Goal: Task Accomplishment & Management: Complete application form

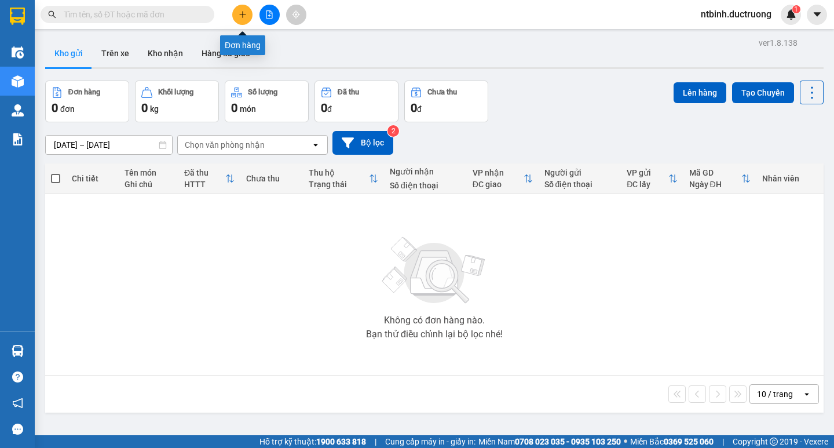
click at [240, 18] on icon "plus" at bounding box center [243, 14] width 8 height 8
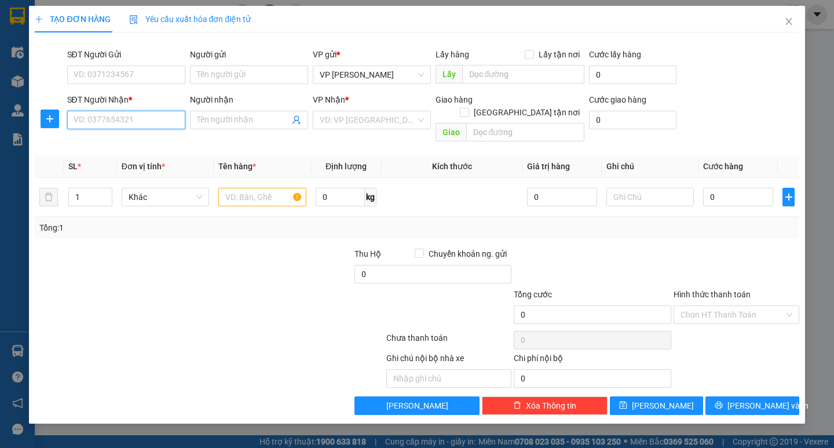
drag, startPoint x: 115, startPoint y: 116, endPoint x: 123, endPoint y: 120, distance: 9.6
click at [115, 116] on input "SĐT Người Nhận *" at bounding box center [126, 120] width 118 height 19
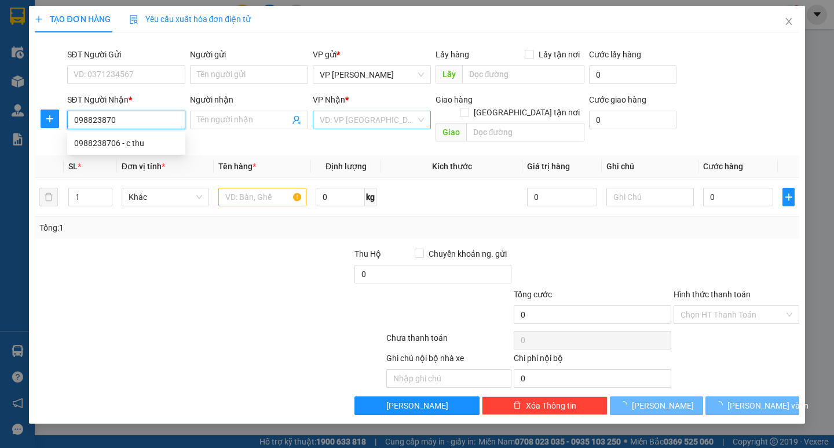
type input "0988238706"
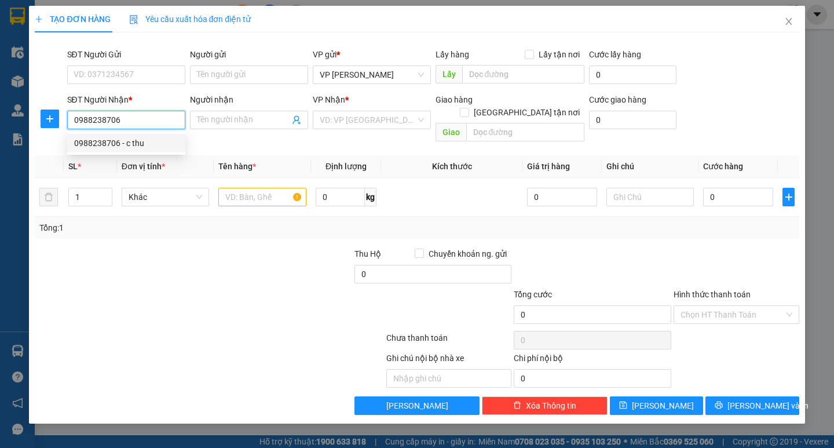
click at [126, 143] on div "0988238706 - c thu" at bounding box center [126, 143] width 104 height 13
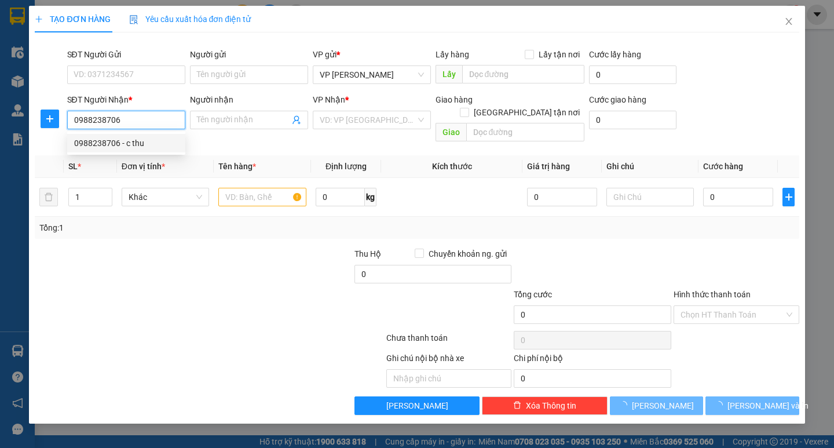
type input "c thu"
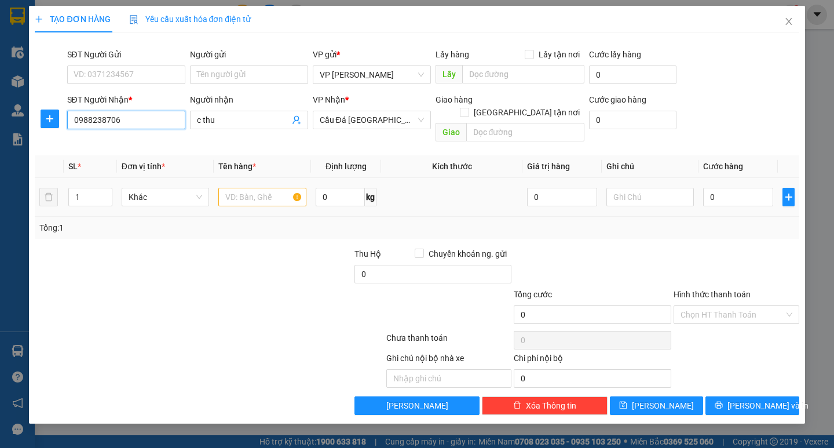
type input "0988238706"
click at [227, 188] on input "text" at bounding box center [261, 197] width 87 height 19
type input "bọc đen"
click at [713, 188] on input "0" at bounding box center [738, 197] width 70 height 19
click at [696, 178] on td at bounding box center [650, 197] width 97 height 39
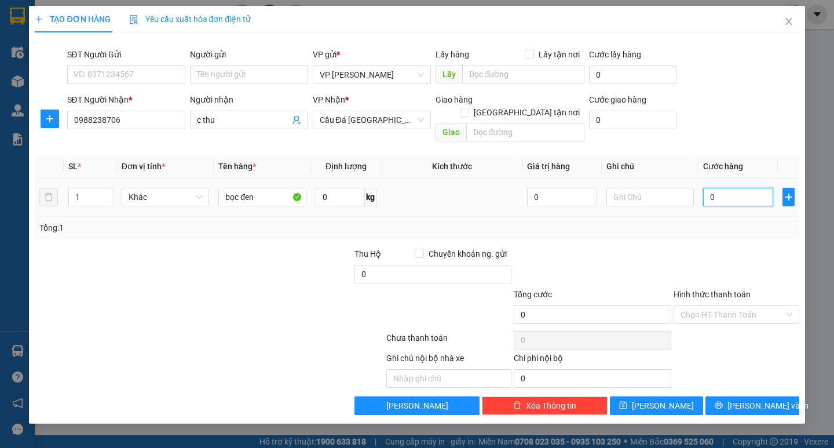
click at [712, 188] on input "0" at bounding box center [738, 197] width 70 height 19
click at [708, 188] on input "0" at bounding box center [738, 197] width 70 height 19
type input "40"
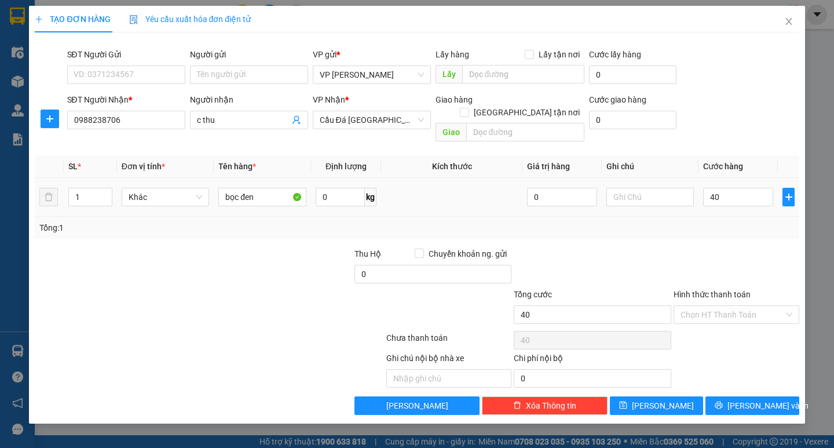
click at [761, 221] on div "Tổng: 1" at bounding box center [416, 227] width 754 height 13
type input "40.000"
click at [723, 401] on icon "printer" at bounding box center [719, 405] width 8 height 8
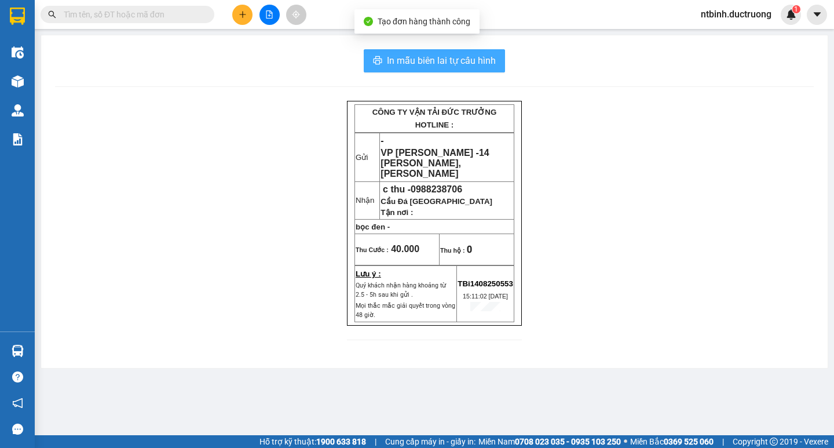
drag, startPoint x: 467, startPoint y: 69, endPoint x: 468, endPoint y: 159, distance: 90.3
click at [466, 69] on button "In mẫu biên lai tự cấu hình" at bounding box center [434, 60] width 141 height 23
